Goal: Check status: Check status

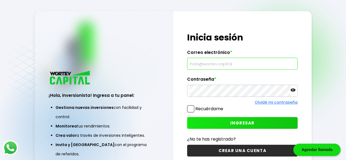
click at [218, 64] on input "text" at bounding box center [243, 63] width 106 height 11
type input "[DOMAIN_NAME][EMAIL_ADDRESS][DOMAIN_NAME]"
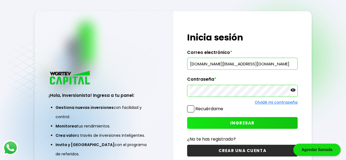
click at [204, 121] on button "INGRESAR" at bounding box center [242, 123] width 110 height 12
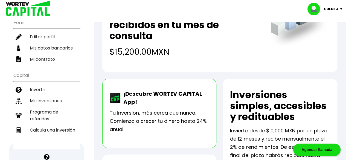
scroll to position [89, 0]
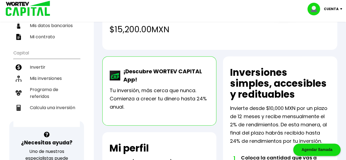
click at [48, 73] on li "Mis inversiones" at bounding box center [46, 78] width 66 height 11
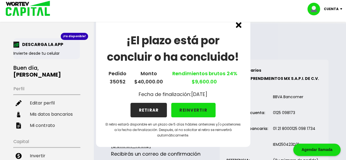
click at [237, 25] on img at bounding box center [239, 25] width 6 height 6
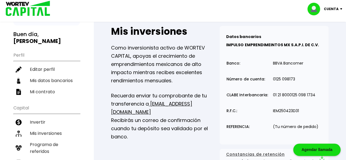
scroll to position [57, 0]
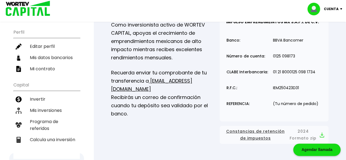
click at [42, 105] on li "Mis inversiones" at bounding box center [46, 110] width 66 height 11
click at [59, 107] on li "Mis inversiones" at bounding box center [46, 110] width 66 height 11
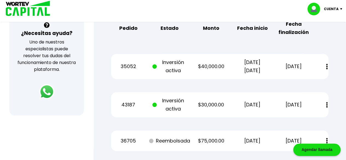
scroll to position [199, 0]
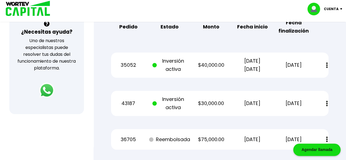
click at [325, 65] on button at bounding box center [327, 65] width 8 height 12
click at [197, 69] on p "$40,000.00" at bounding box center [211, 65] width 35 height 8
click at [138, 69] on p "35052" at bounding box center [128, 65] width 35 height 8
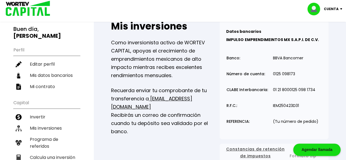
scroll to position [39, 0]
